Goal: Information Seeking & Learning: Learn about a topic

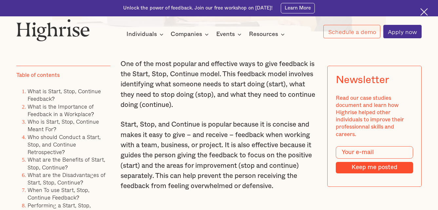
scroll to position [408, 0]
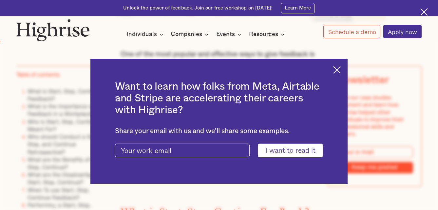
click at [338, 70] on img at bounding box center [337, 70] width 8 height 8
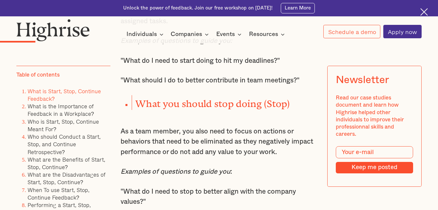
scroll to position [831, 0]
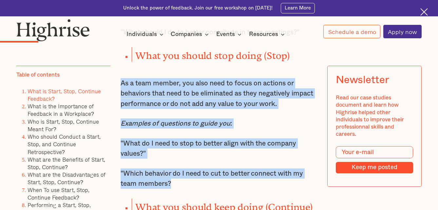
drag, startPoint x: 120, startPoint y: 88, endPoint x: 309, endPoint y: 190, distance: 214.4
click at [309, 190] on div "One of the most popular and effective ways to give feedback is the Start, Stop,…" at bounding box center [218, 104] width 197 height 956
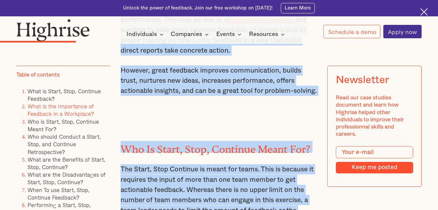
scroll to position [1360, 0]
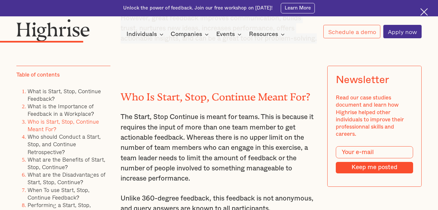
drag, startPoint x: 120, startPoint y: 105, endPoint x: 308, endPoint y: 61, distance: 192.6
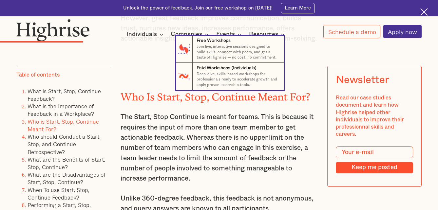
drag, startPoint x: 136, startPoint y: 49, endPoint x: 118, endPoint y: 77, distance: 33.2
click at [118, 77] on nav "7 Free Workshops Join live, interactive sessions designed to build skills, conn…" at bounding box center [219, 63] width 438 height 55
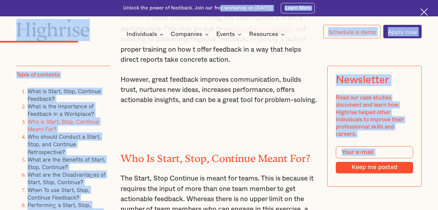
scroll to position [1296, 0]
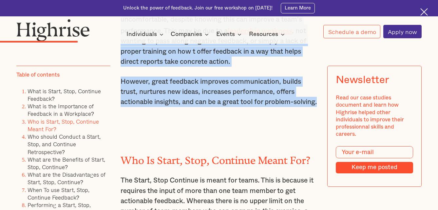
drag, startPoint x: 121, startPoint y: 63, endPoint x: 269, endPoint y: 127, distance: 160.7
copy div "Feedback is important in a workplace because it lets employees know what they a…"
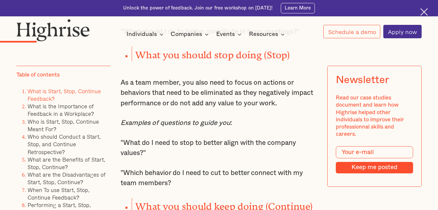
scroll to position [838, 0]
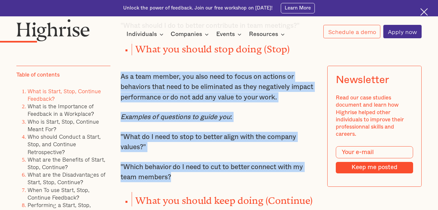
drag, startPoint x: 119, startPoint y: 82, endPoint x: 274, endPoint y: 186, distance: 186.7
click at [274, 186] on div "One of the most popular and effective ways to give feedback is the Start, Stop,…" at bounding box center [218, 97] width 197 height 956
copy div "As a team member, you also need to focus on actions or behaviors that need to b…"
click at [309, 70] on div "One of the most popular and effective ways to give feedback is the Start, Stop,…" at bounding box center [218, 97] width 197 height 956
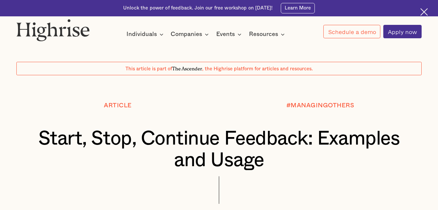
scroll to position [0, 0]
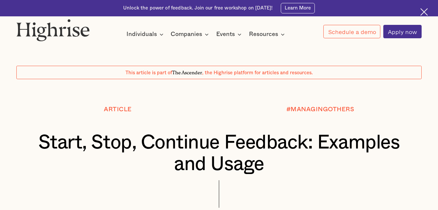
click at [412, 114] on div "#MANAGINGOTHERS" at bounding box center [320, 119] width 202 height 26
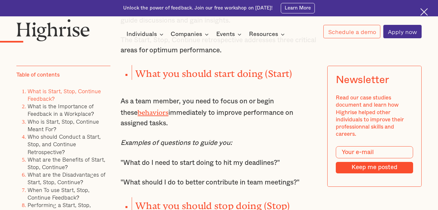
scroll to position [694, 0]
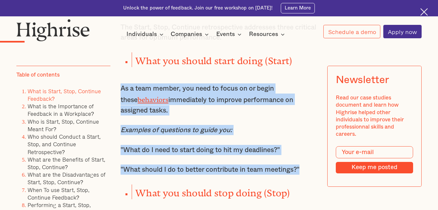
drag, startPoint x: 121, startPoint y: 94, endPoint x: 309, endPoint y: 170, distance: 202.3
copy div "As a team member, you need to focus on or begin these behaviors immediately to …"
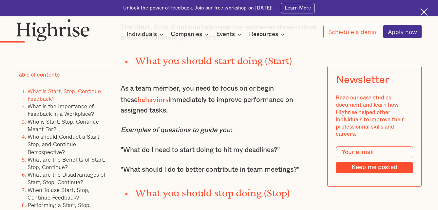
click at [311, 43] on p "The Start, Stop, Continue retrospective addresses three critical areas for opti…" at bounding box center [218, 32] width 197 height 21
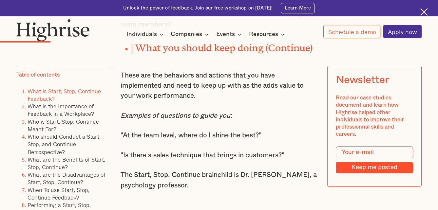
scroll to position [978, 0]
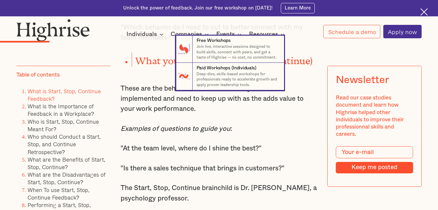
click at [120, 83] on nav "7 Free Workshops Join live, interactive sessions designed to build skills, conn…" at bounding box center [219, 63] width 438 height 55
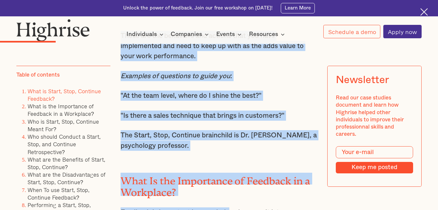
scroll to position [1090, 0]
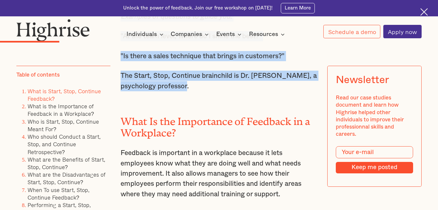
drag, startPoint x: 120, startPoint y: 92, endPoint x: 225, endPoint y: 95, distance: 104.1
copy div "These are the behaviors and actions that you have implemented and need to keep …"
